Goal: Information Seeking & Learning: Find specific page/section

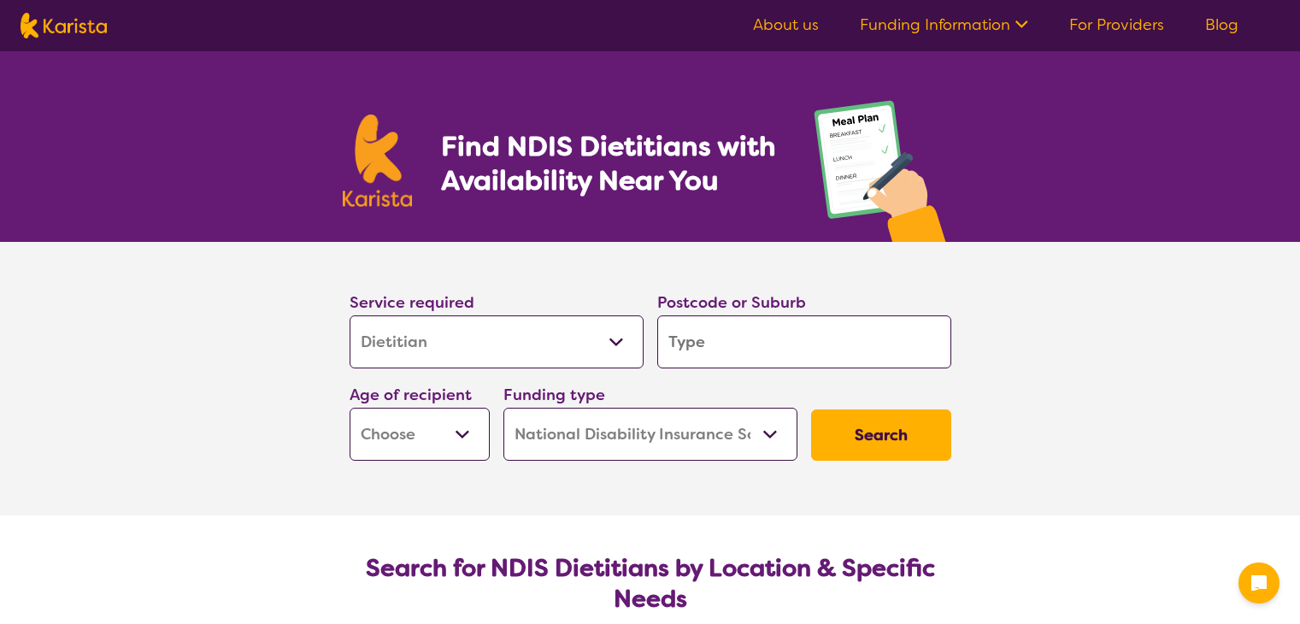
select select "Dietitian"
select select "NDIS"
select select "Dietitian"
select select "NDIS"
click at [766, 325] on input "search" at bounding box center [804, 341] width 294 height 53
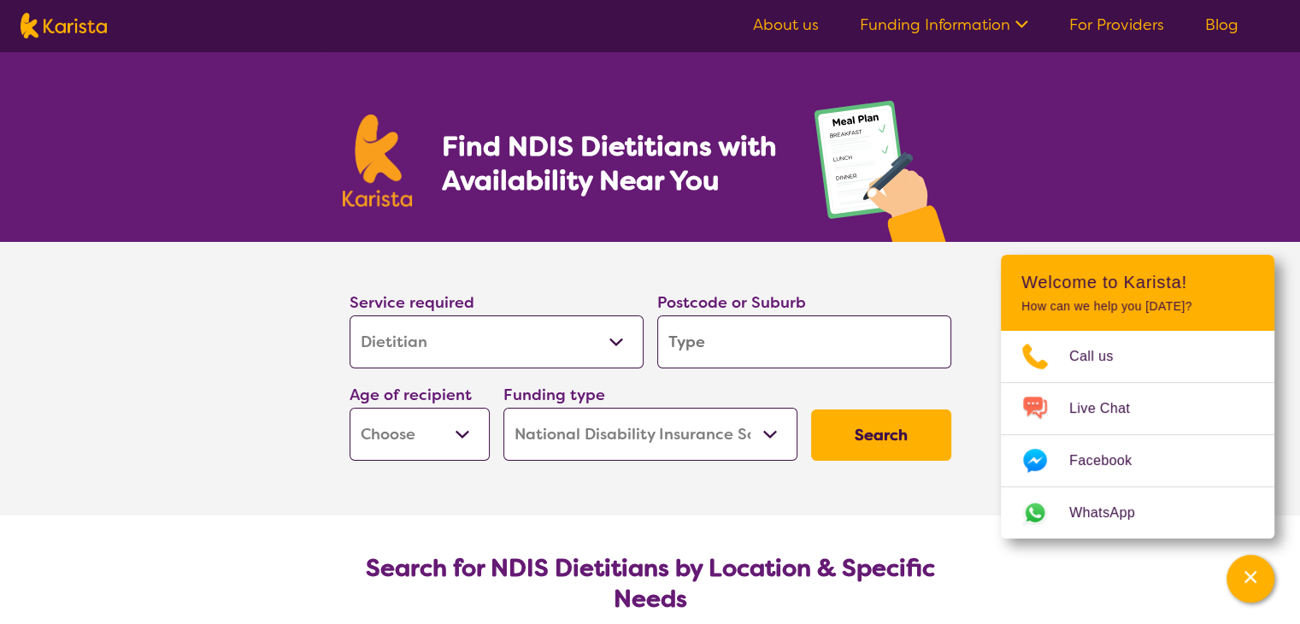
click at [742, 320] on input "search" at bounding box center [804, 341] width 294 height 53
paste input "CRANBOURNE"
type input "CRANBOURNE"
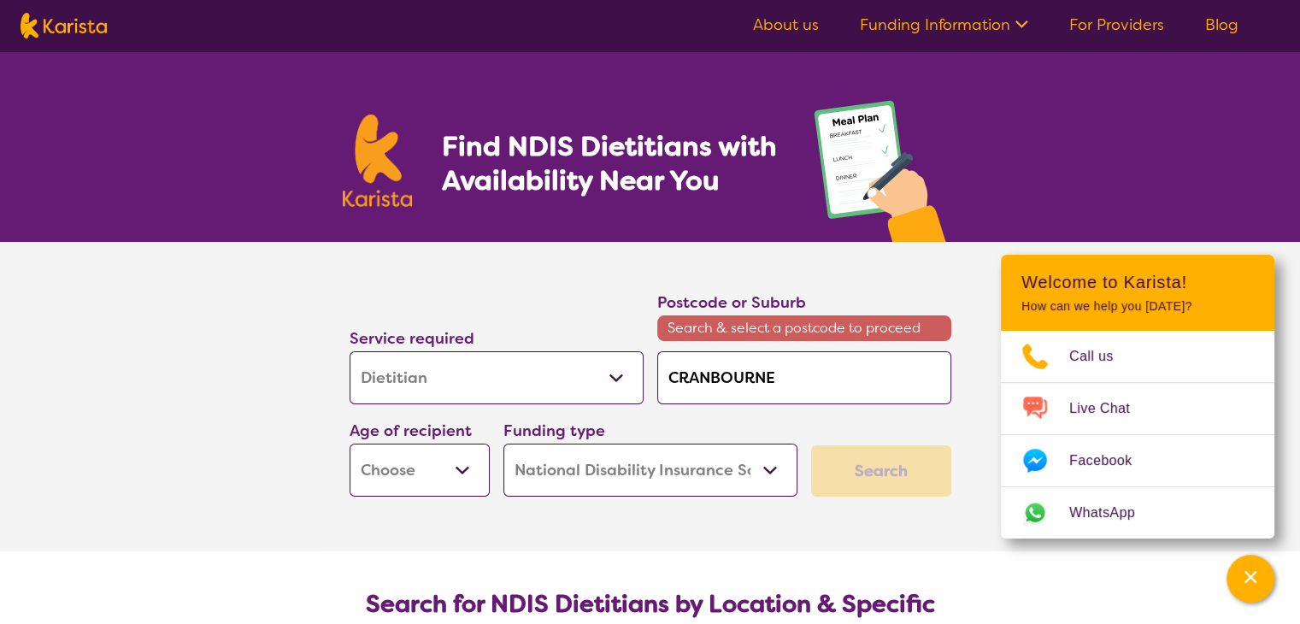
click at [829, 391] on input "CRANBOURNE" at bounding box center [804, 377] width 294 height 53
drag, startPoint x: 806, startPoint y: 377, endPoint x: 538, endPoint y: 375, distance: 268.5
click at [538, 375] on div "Service required Allied Health Assistant Assessment ([MEDICAL_DATA] or [MEDICAL…" at bounding box center [651, 393] width 616 height 221
type input "3"
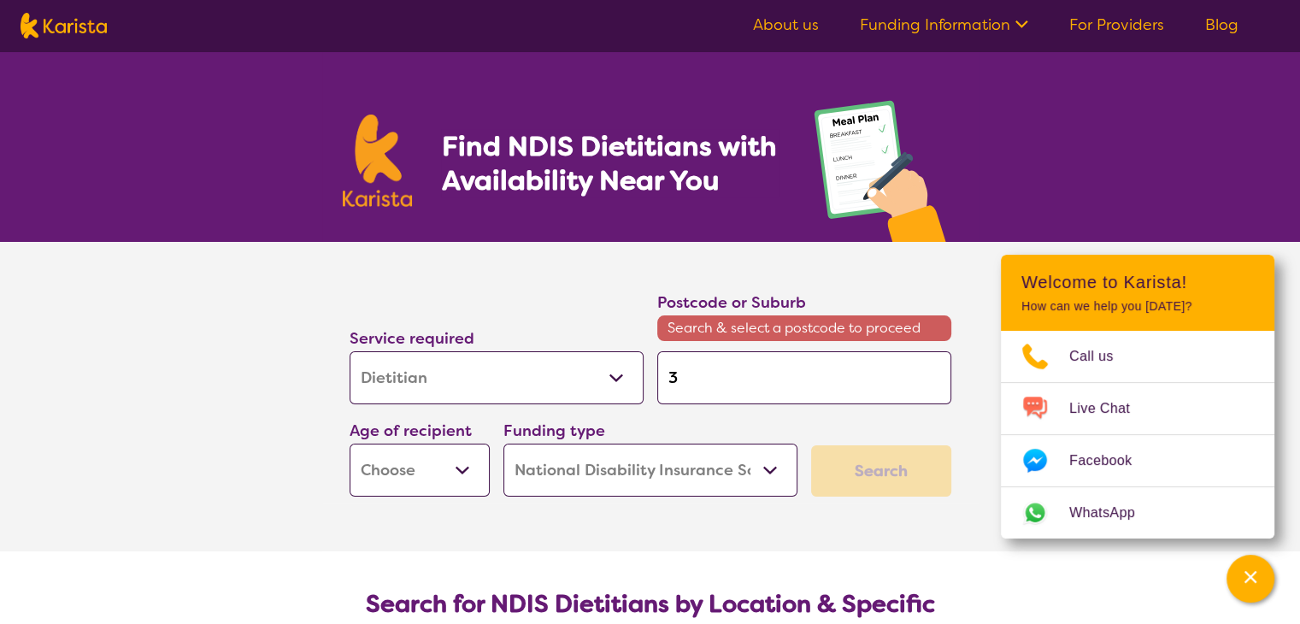
type input "39"
type input "397"
type input "3977"
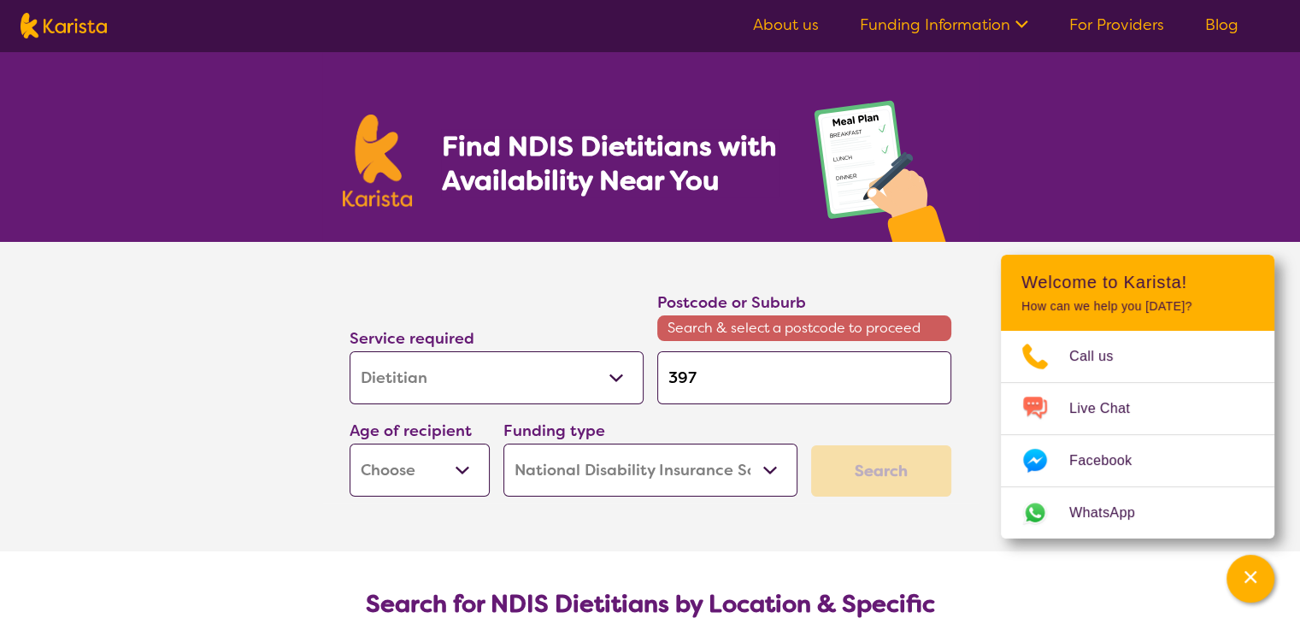
type input "3977"
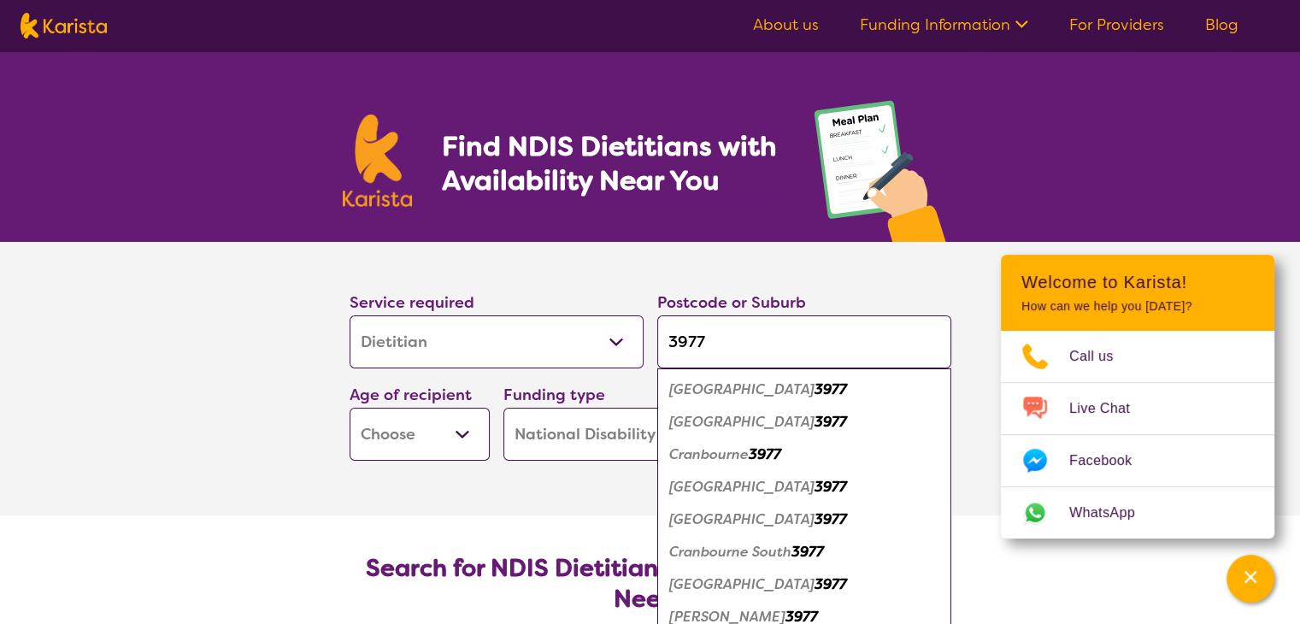
type input "3977"
click at [734, 451] on em "Cranbourne" at bounding box center [709, 454] width 80 height 18
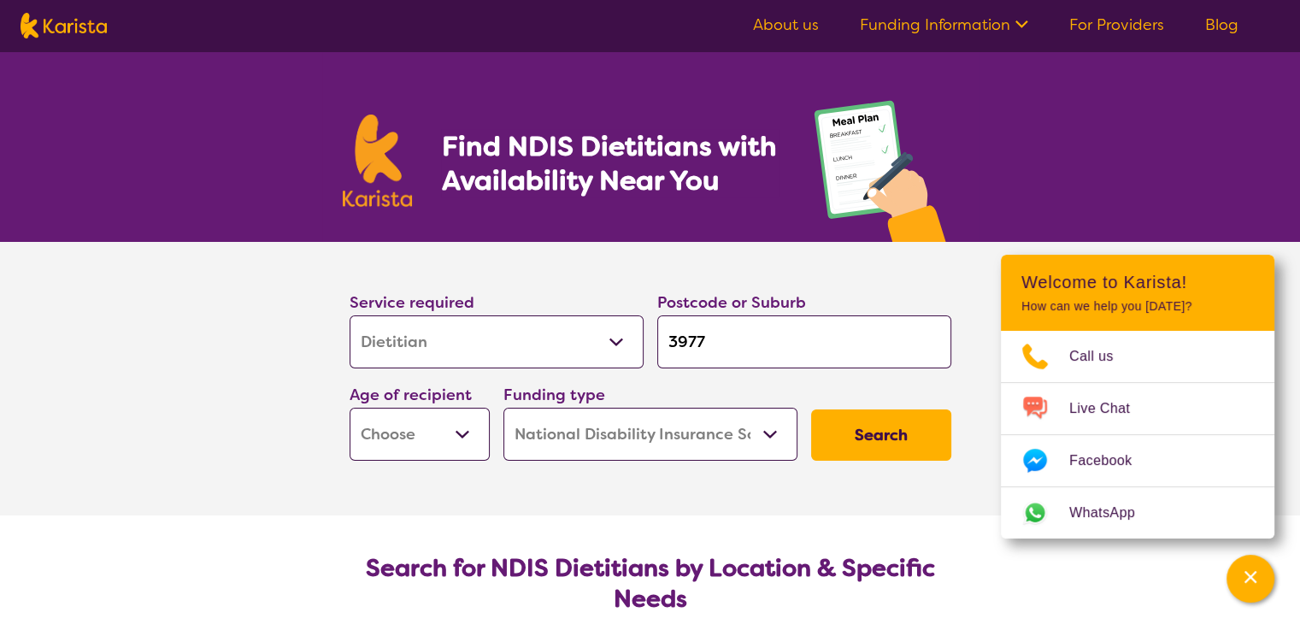
click at [454, 432] on select "Early Childhood - 0 to 9 Child - 10 to 11 Adolescent - 12 to 17 Adult - 18 to 6…" at bounding box center [420, 434] width 140 height 53
select select "AD"
click at [350, 408] on select "Early Childhood - 0 to 9 Child - 10 to 11 Adolescent - 12 to 17 Adult - 18 to 6…" at bounding box center [420, 434] width 140 height 53
select select "AD"
click at [914, 439] on button "Search" at bounding box center [881, 435] width 140 height 51
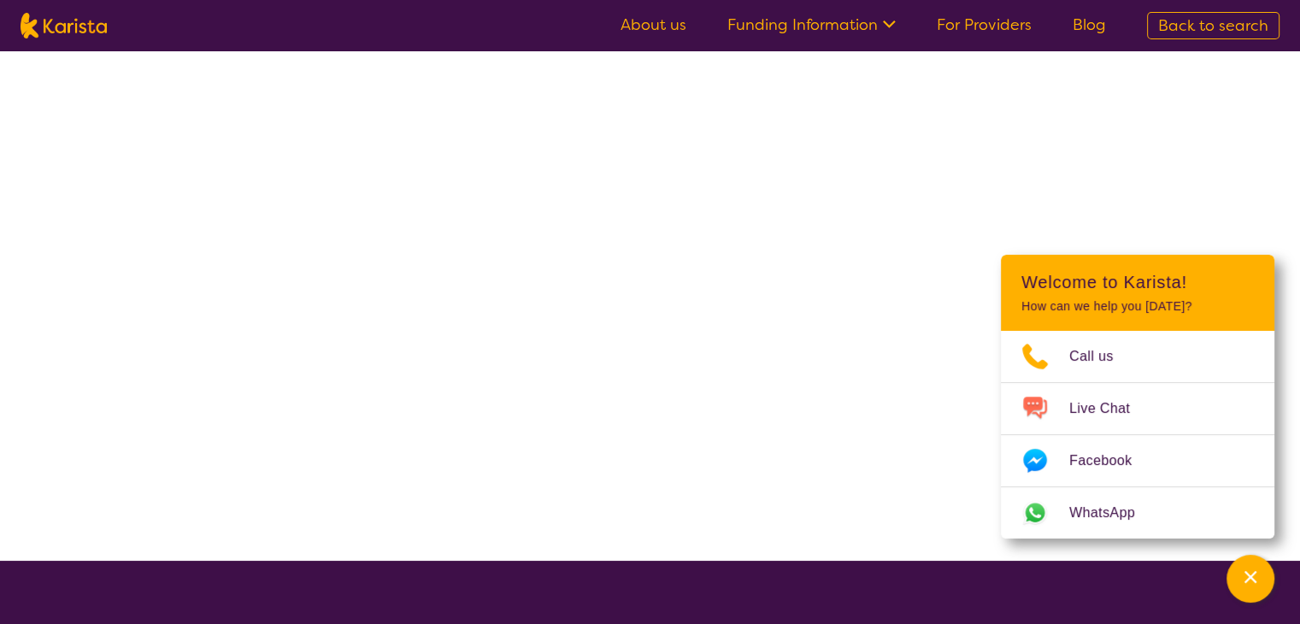
select select "NDIS"
select select "Dietitian"
select select "AD"
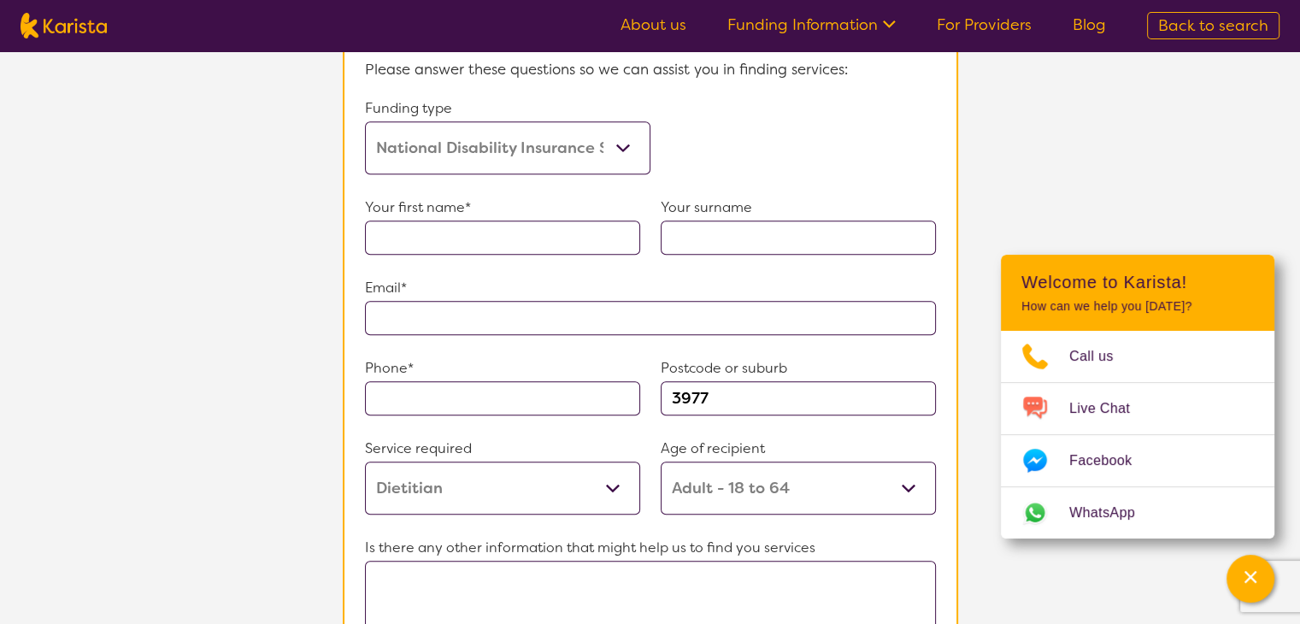
scroll to position [1026, 0]
